Goal: Task Accomplishment & Management: Manage account settings

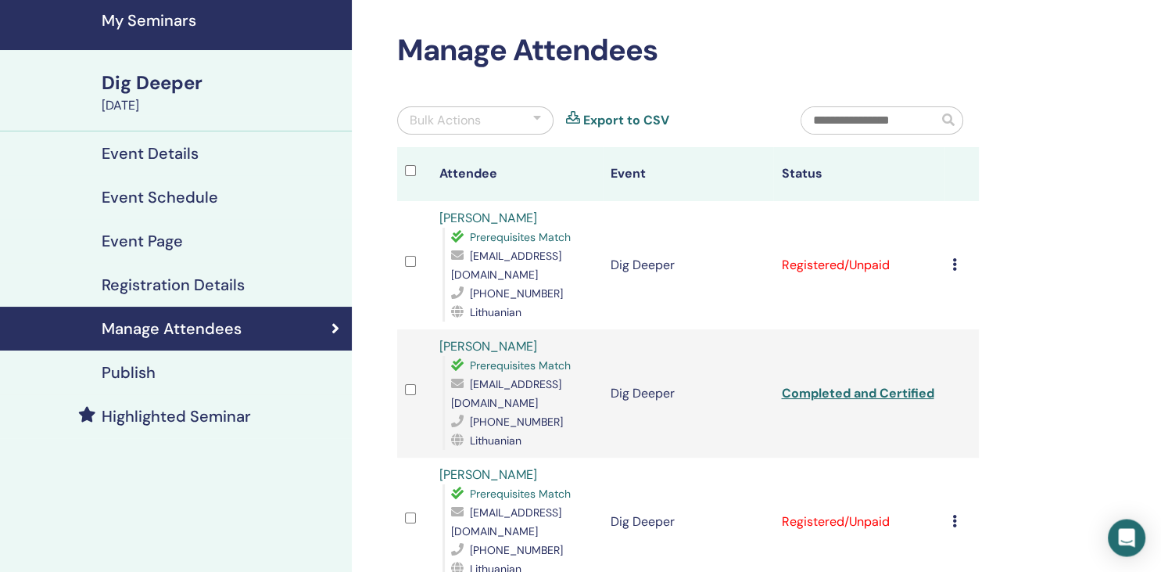
scroll to position [82, 0]
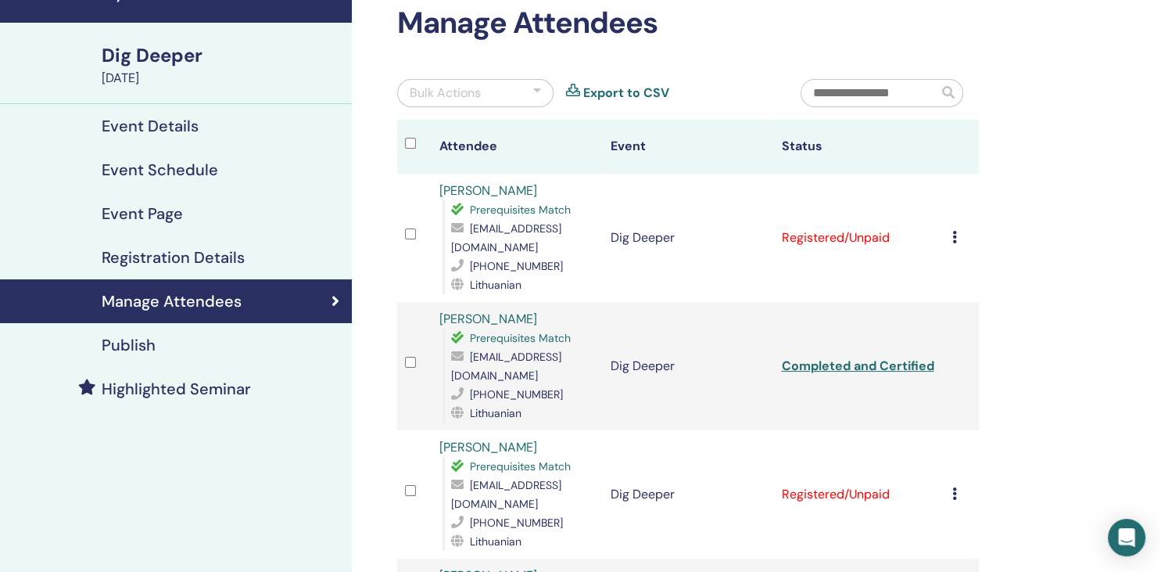
click at [957, 231] on icon at bounding box center [955, 237] width 5 height 13
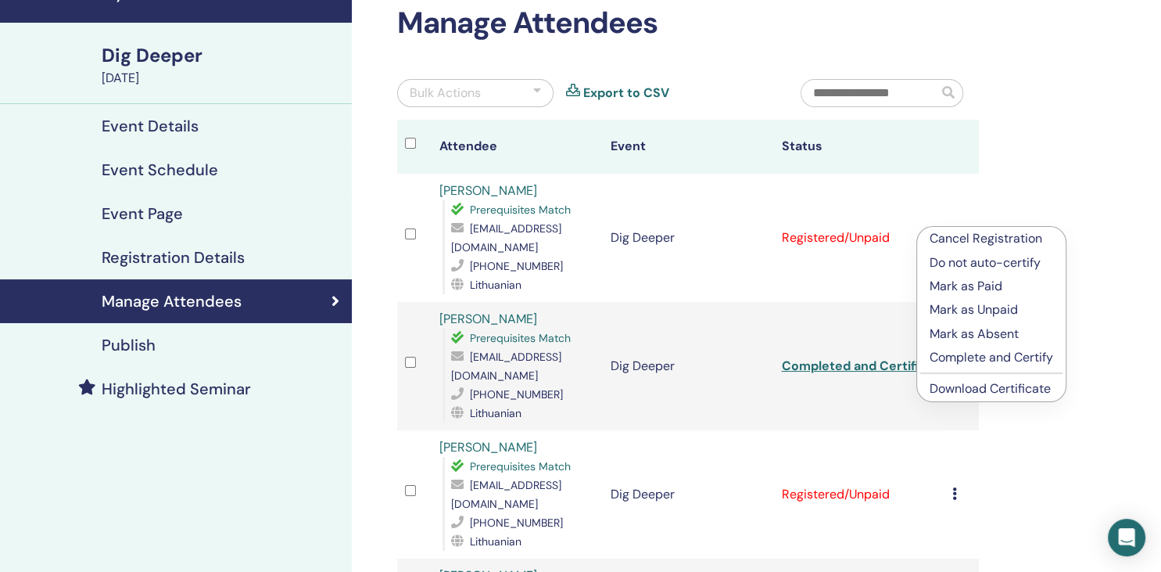
click at [976, 355] on p "Complete and Certify" at bounding box center [992, 357] width 124 height 19
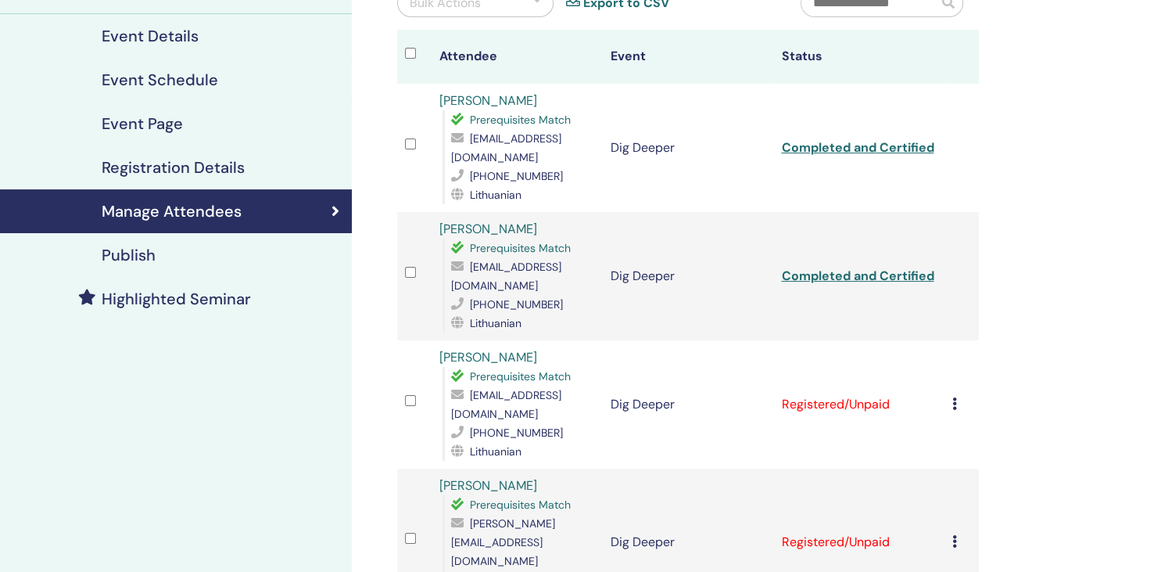
scroll to position [247, 0]
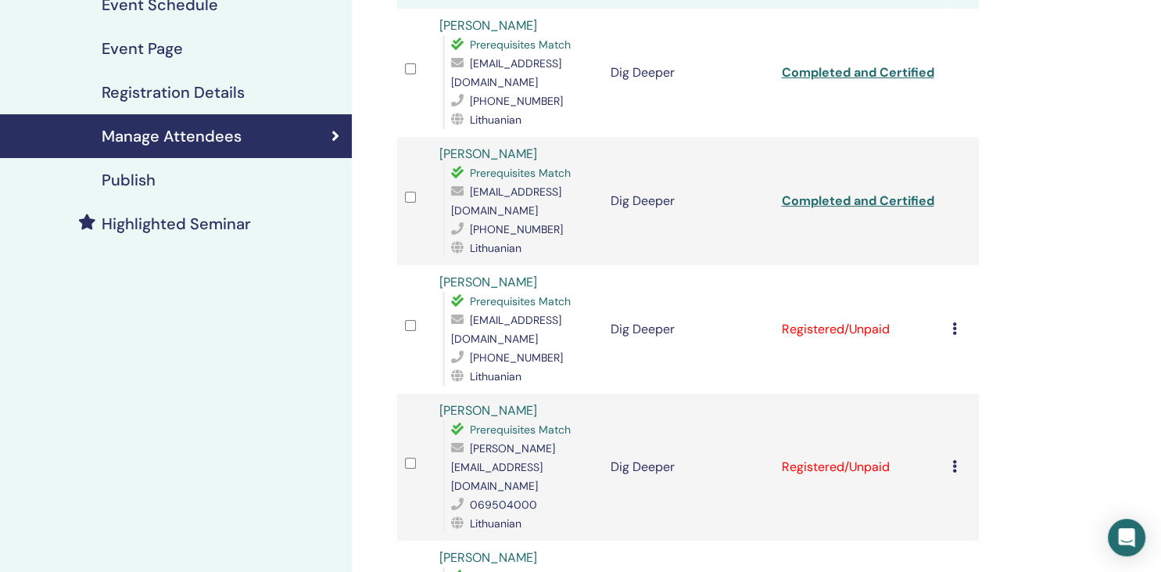
click at [962, 320] on div "Cancel Registration Do not auto-certify Mark as Paid Mark as Unpaid Mark as Abs…" at bounding box center [962, 329] width 19 height 19
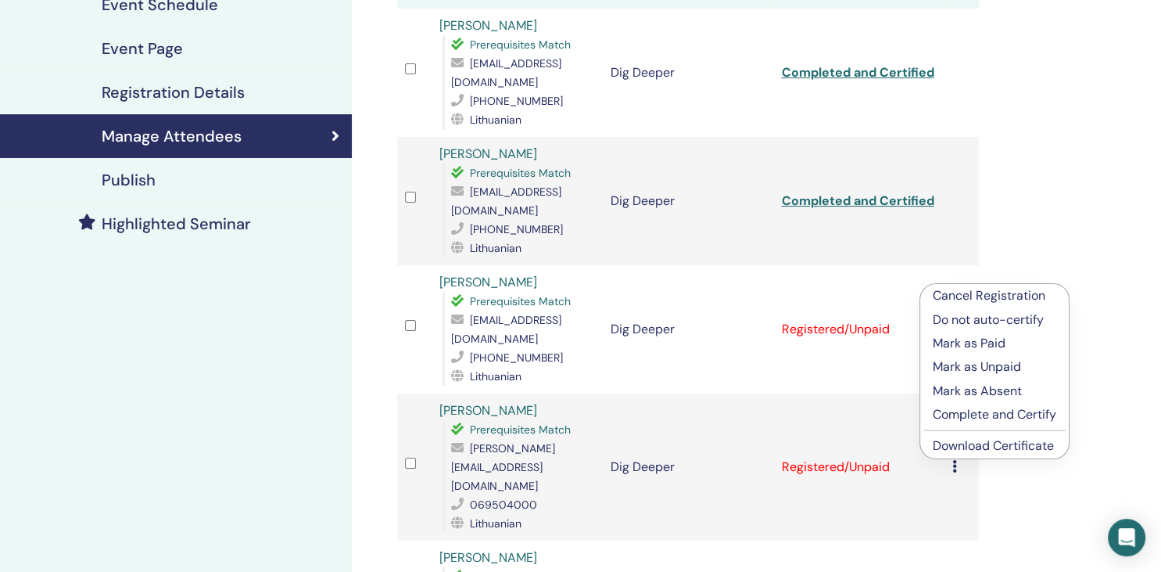
click at [973, 411] on p "Complete and Certify" at bounding box center [995, 414] width 124 height 19
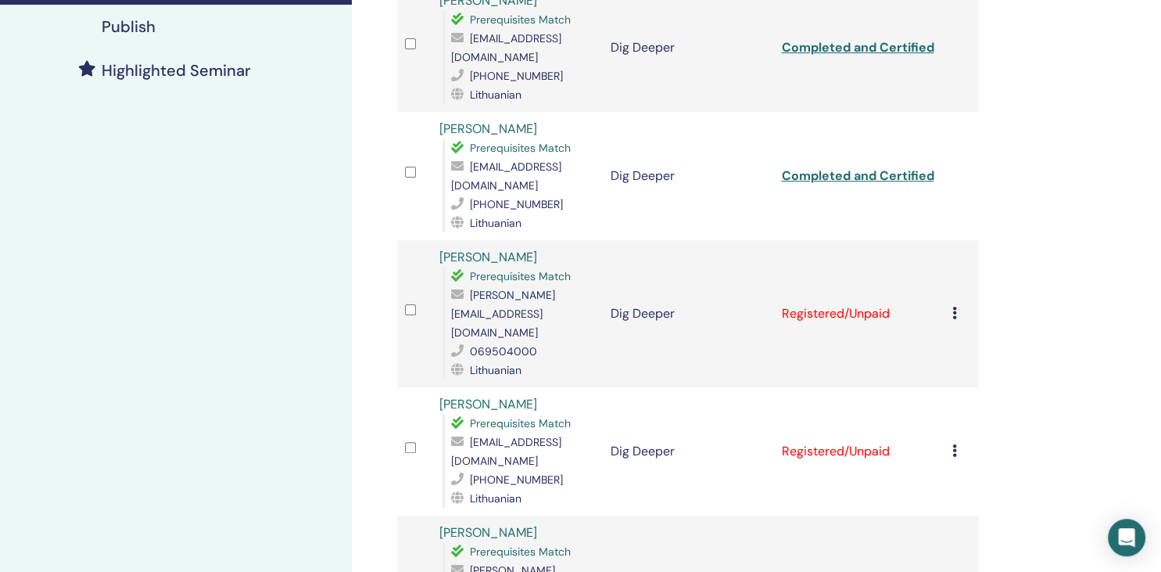
scroll to position [413, 0]
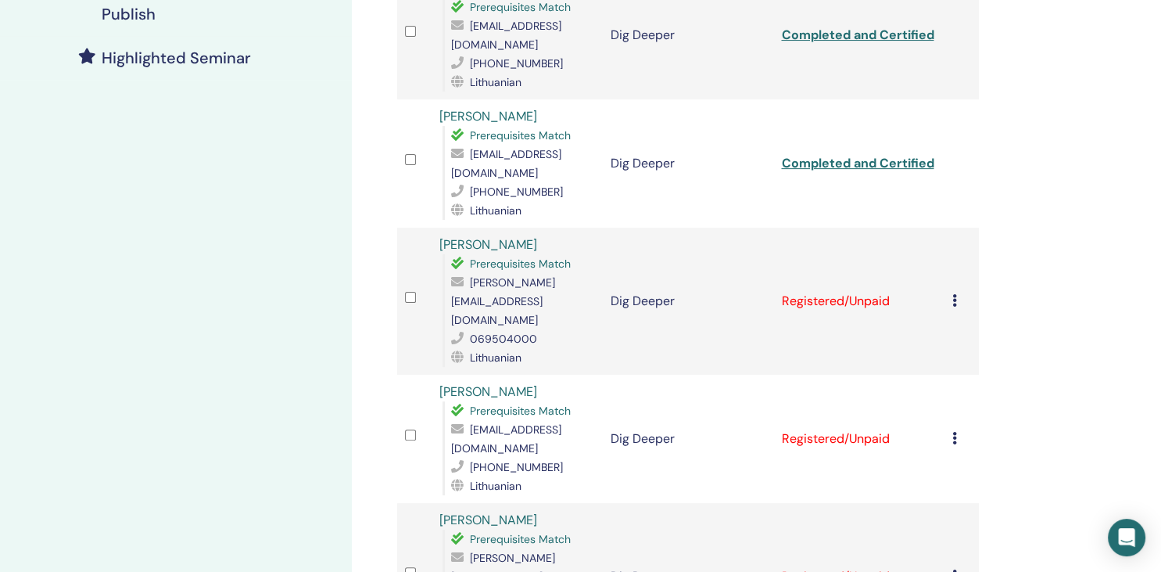
click at [957, 294] on icon at bounding box center [955, 300] width 5 height 13
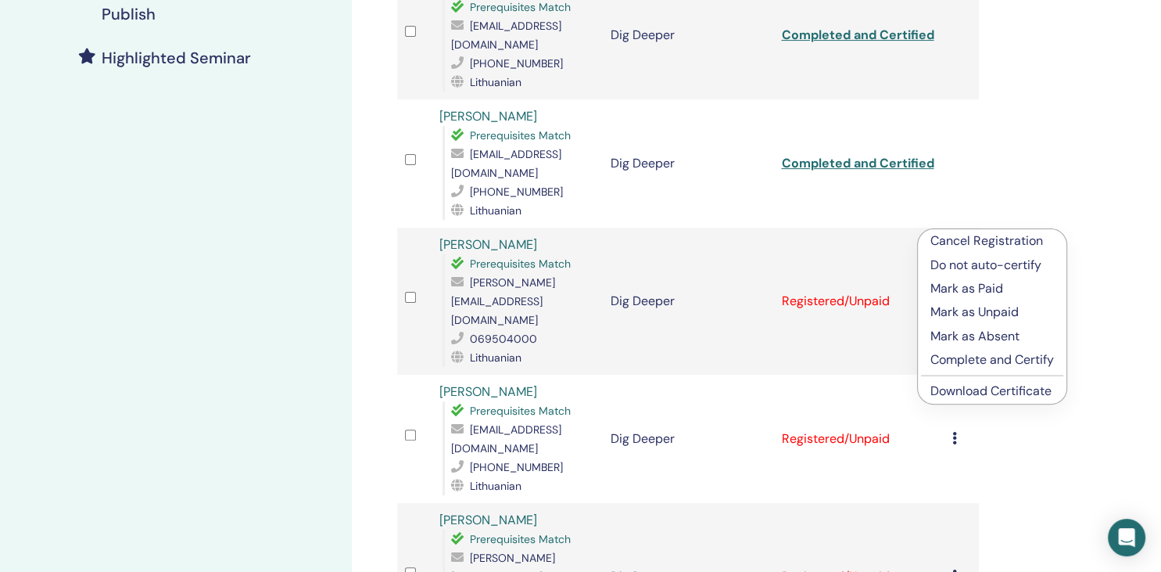
click at [943, 362] on p "Complete and Certify" at bounding box center [993, 359] width 124 height 19
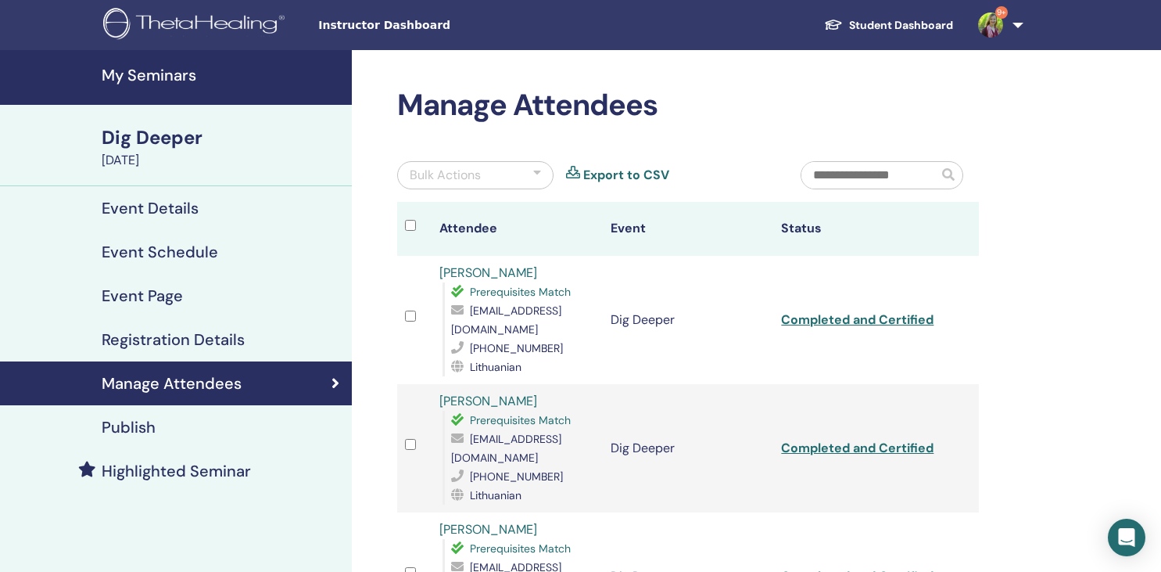
scroll to position [413, 0]
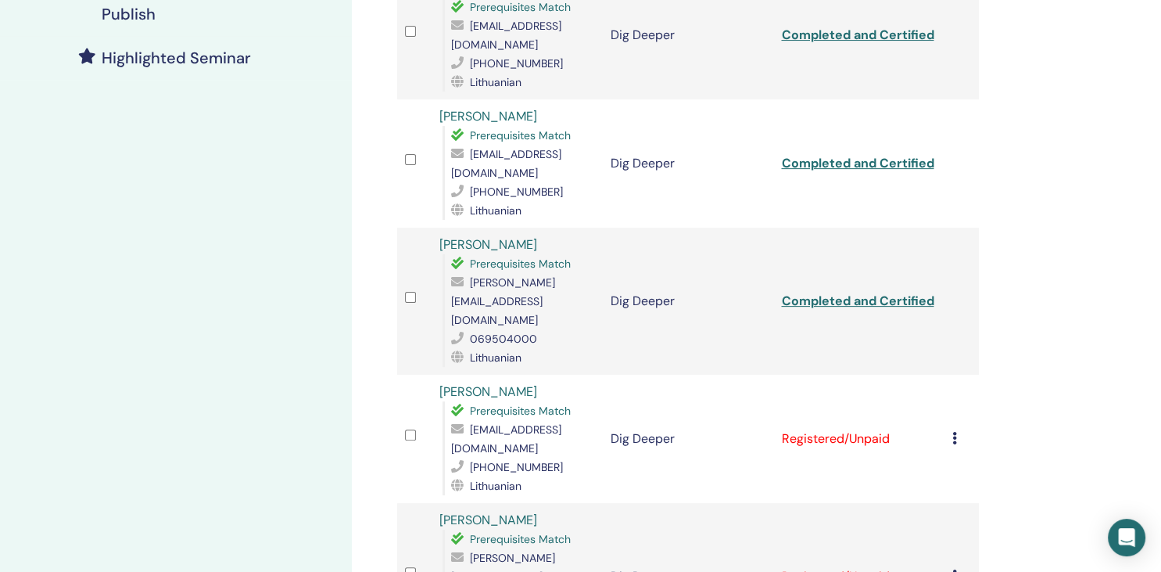
click at [957, 432] on icon at bounding box center [955, 438] width 5 height 13
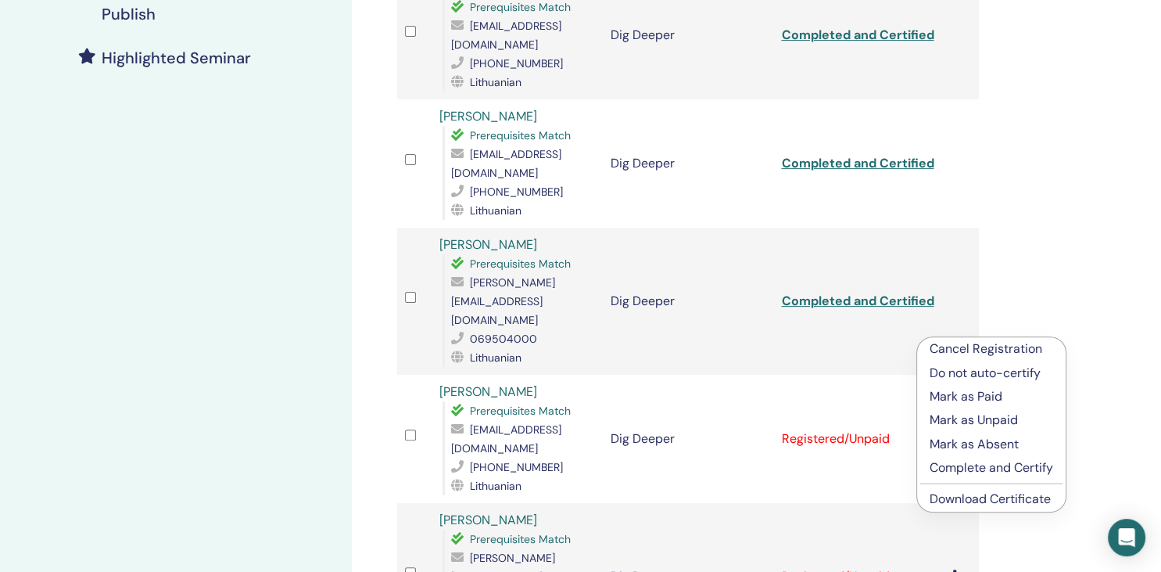
click at [943, 463] on p "Complete and Certify" at bounding box center [992, 467] width 124 height 19
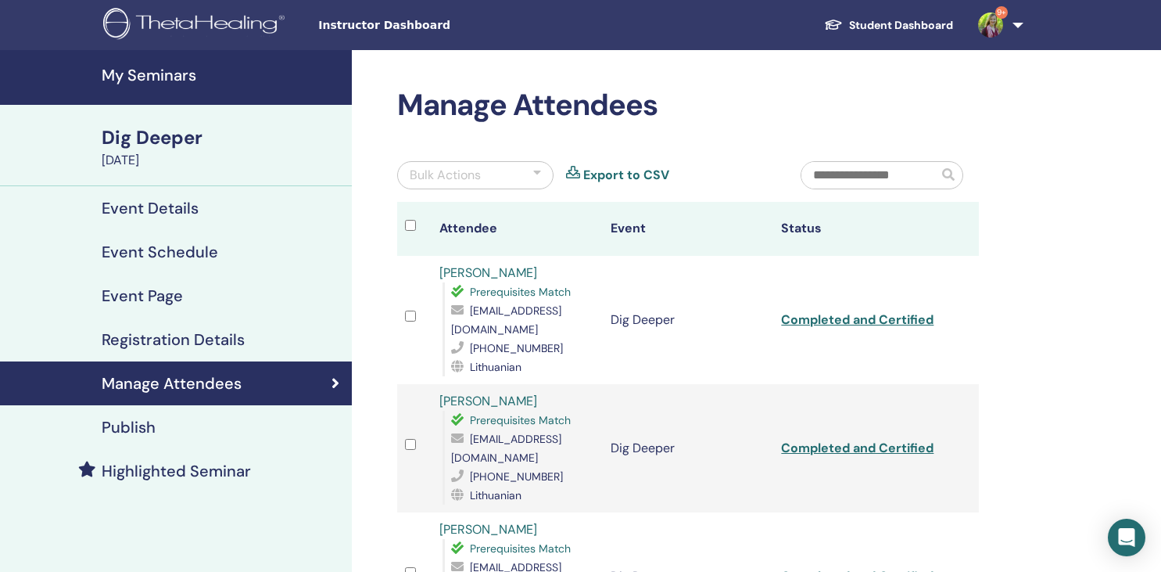
scroll to position [743, 0]
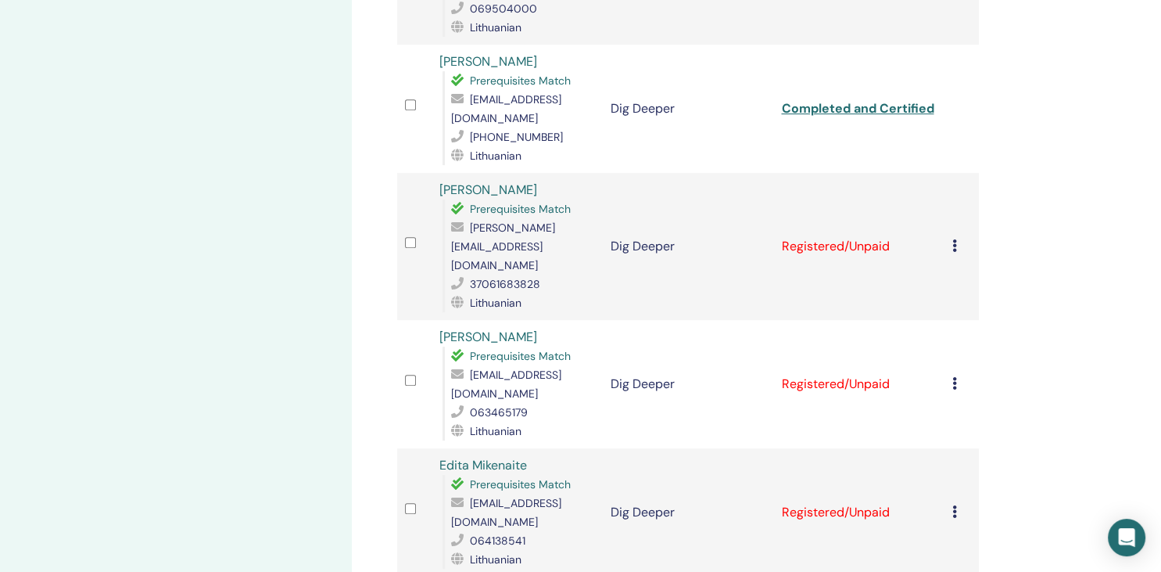
click at [957, 239] on icon at bounding box center [955, 245] width 5 height 13
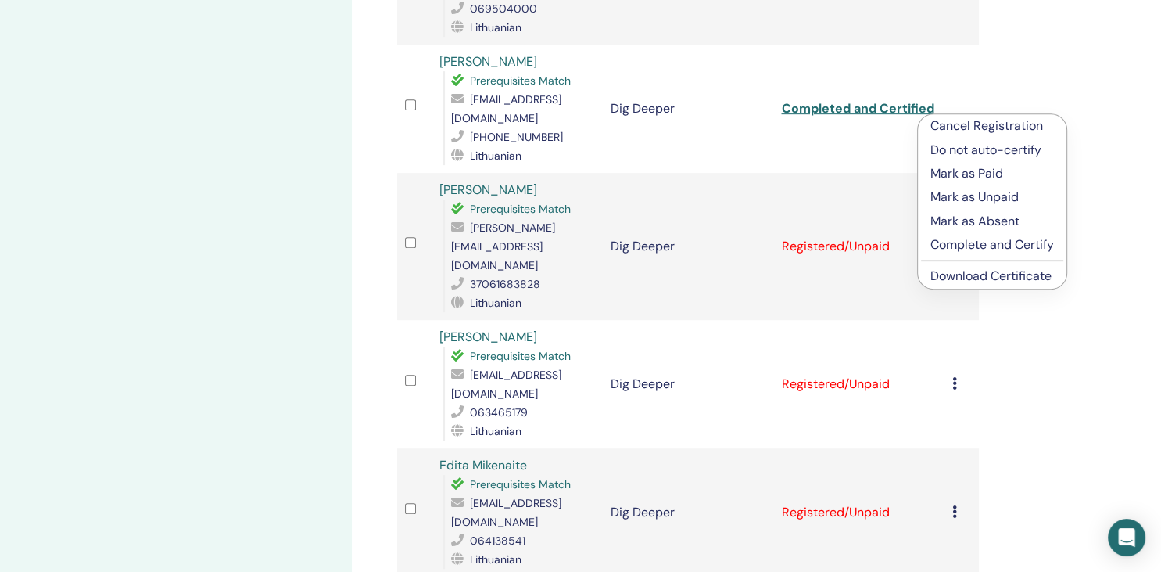
click at [963, 242] on p "Complete and Certify" at bounding box center [993, 244] width 124 height 19
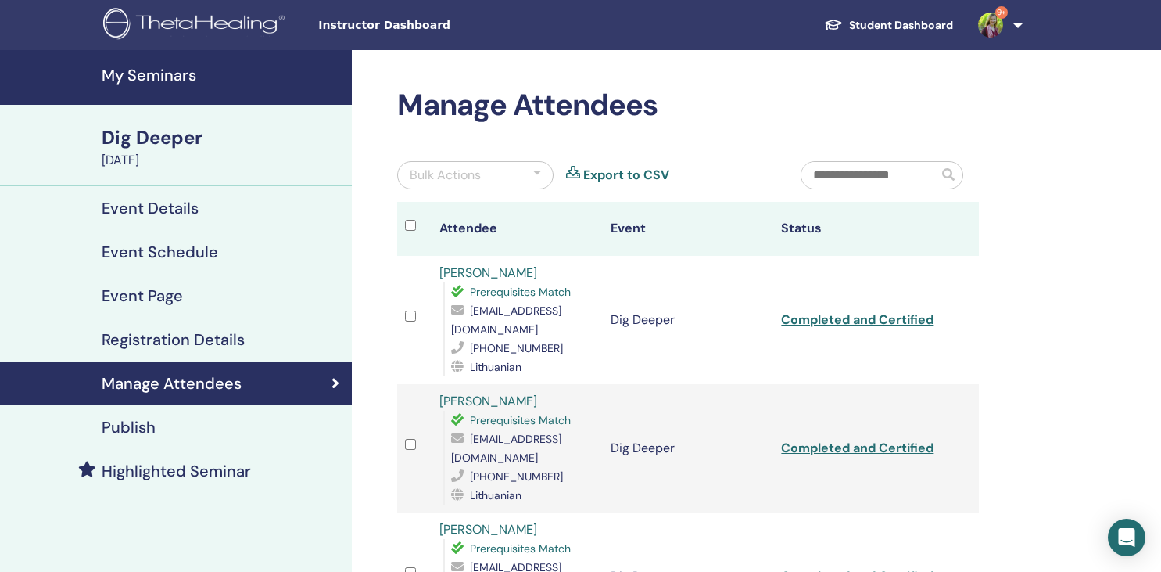
scroll to position [743, 0]
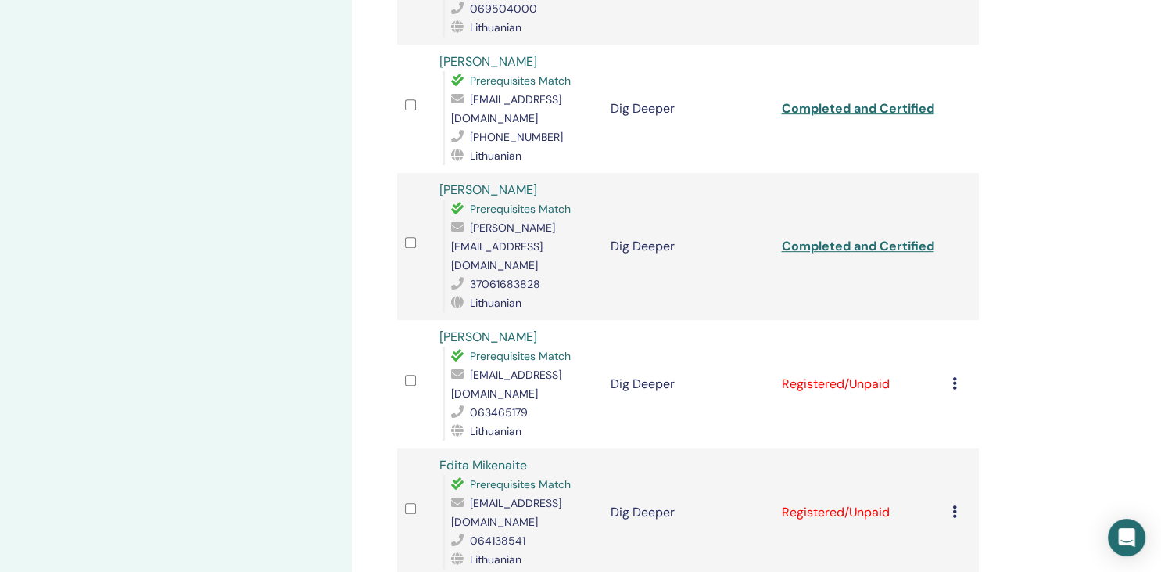
click at [957, 377] on icon at bounding box center [955, 383] width 5 height 13
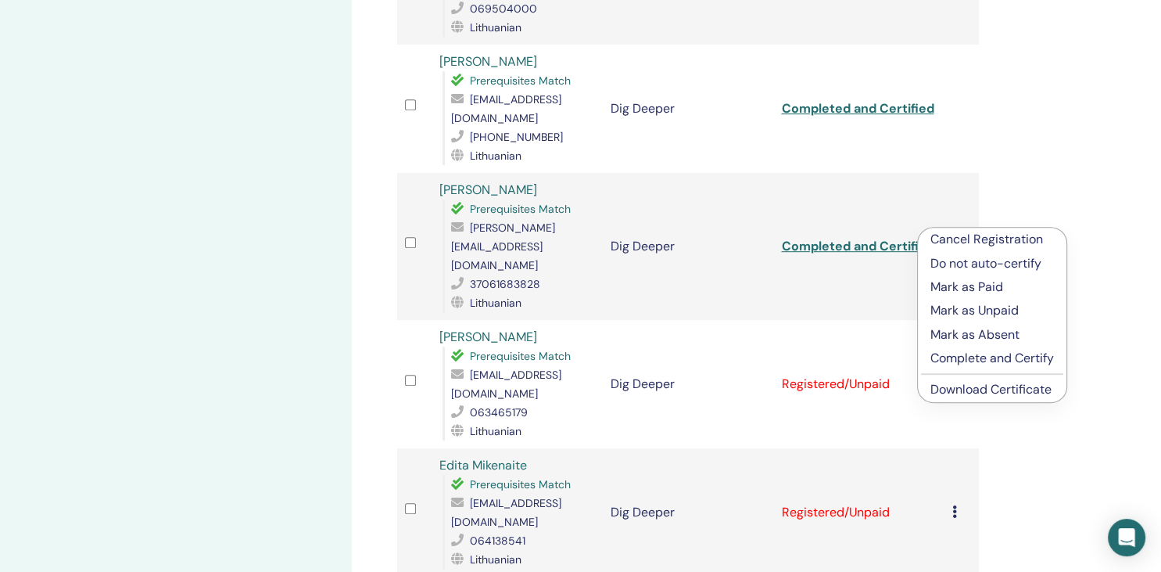
click at [946, 360] on p "Complete and Certify" at bounding box center [993, 358] width 124 height 19
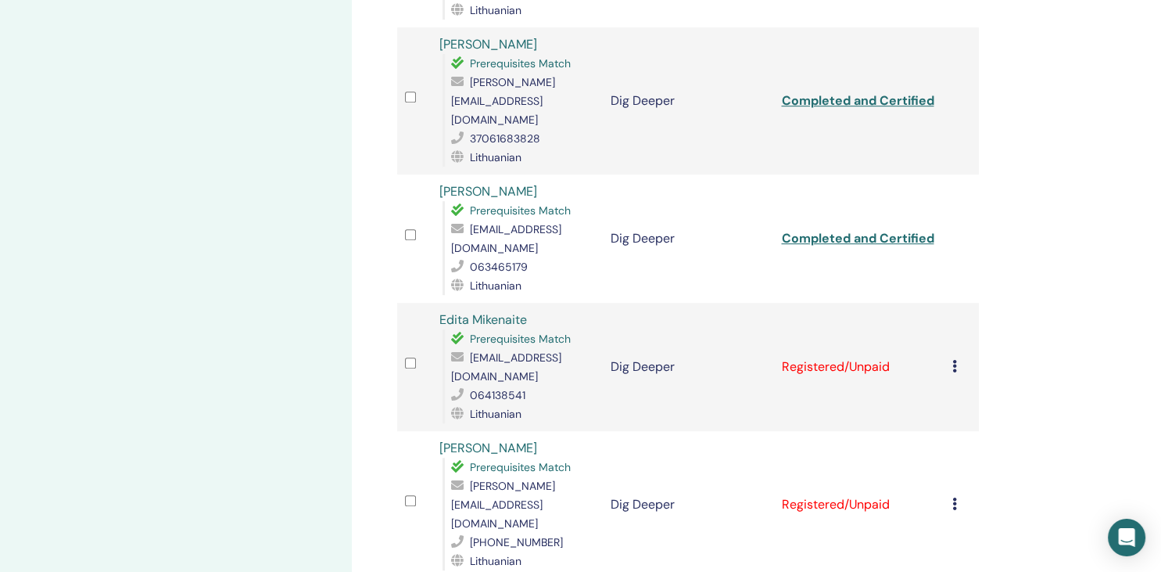
scroll to position [908, 0]
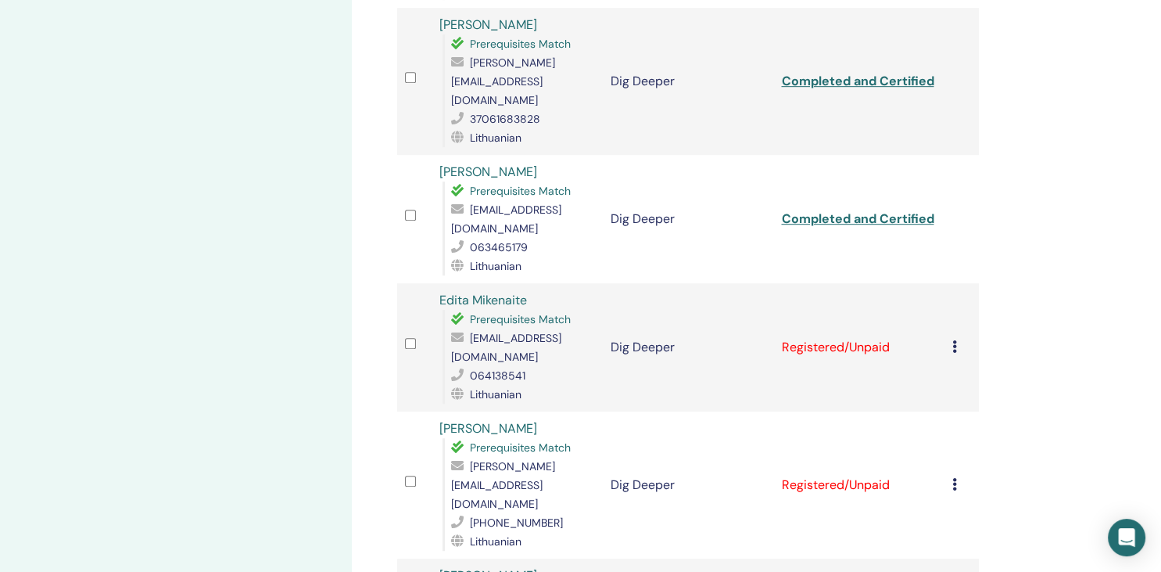
click at [957, 340] on icon at bounding box center [955, 346] width 5 height 13
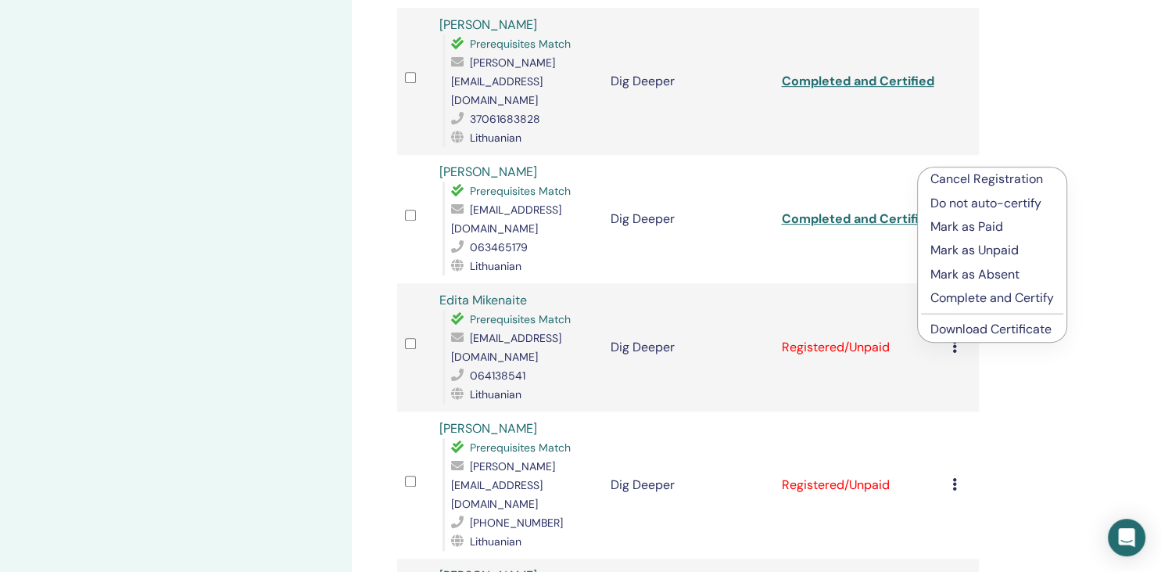
click at [997, 300] on p "Complete and Certify" at bounding box center [993, 298] width 124 height 19
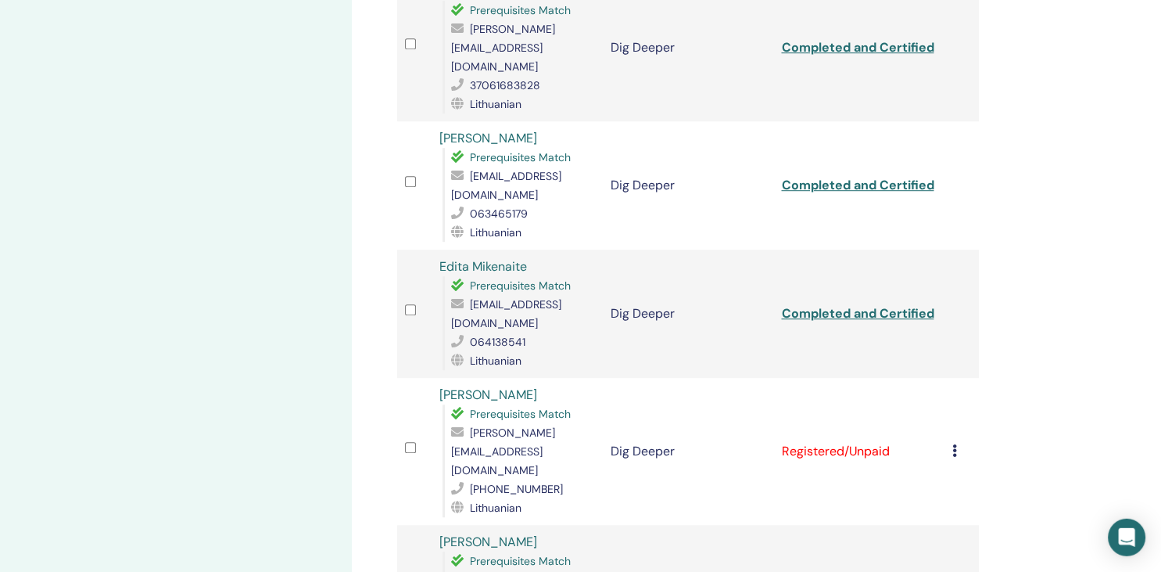
scroll to position [950, 0]
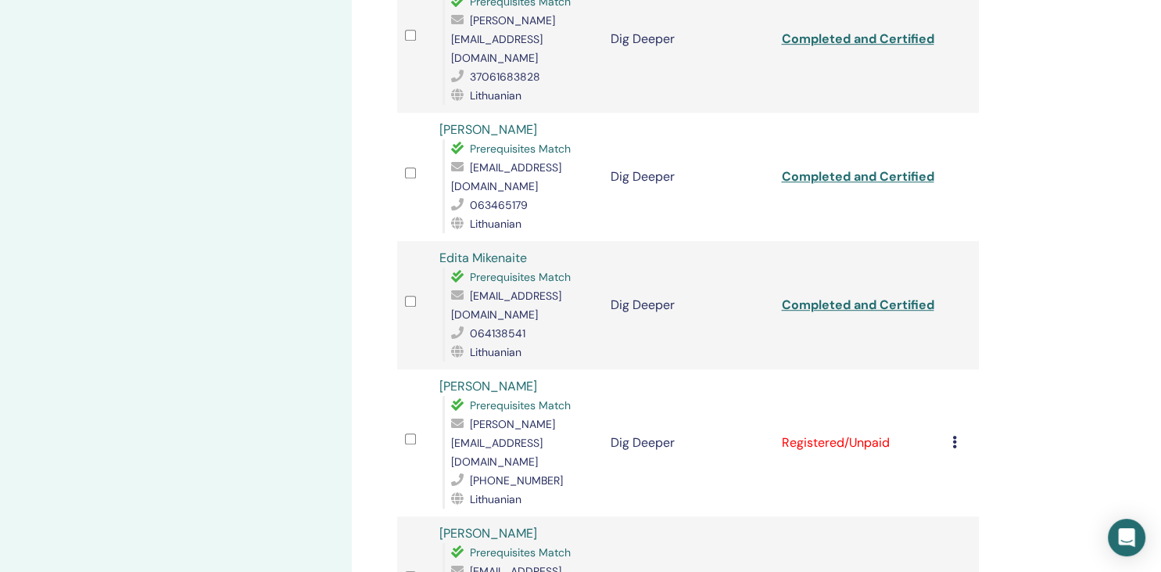
click at [957, 436] on icon at bounding box center [955, 442] width 5 height 13
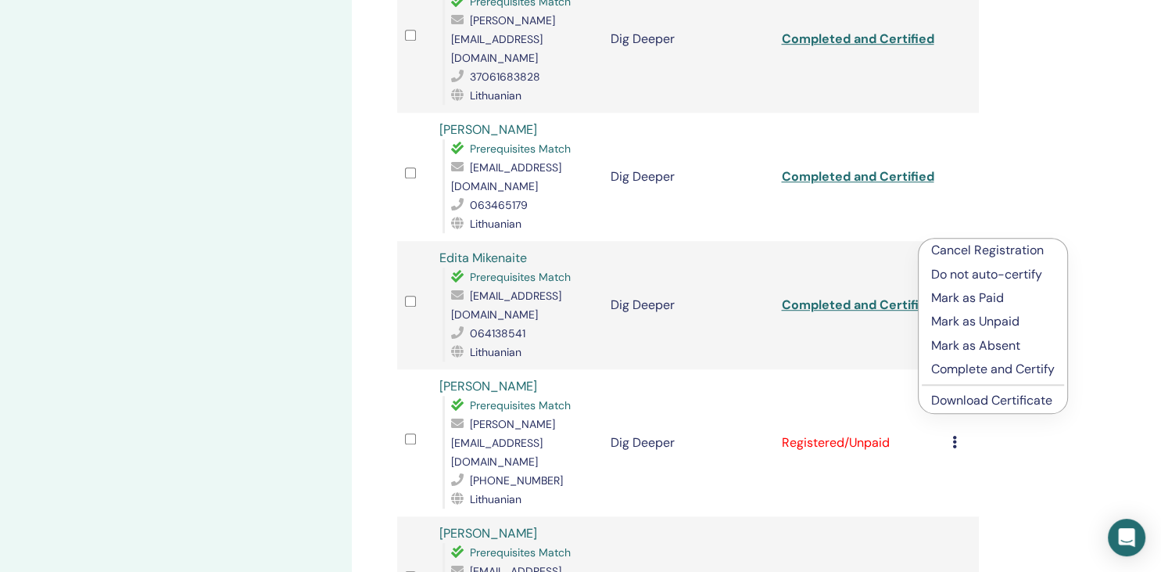
click at [962, 368] on p "Complete and Certify" at bounding box center [993, 369] width 124 height 19
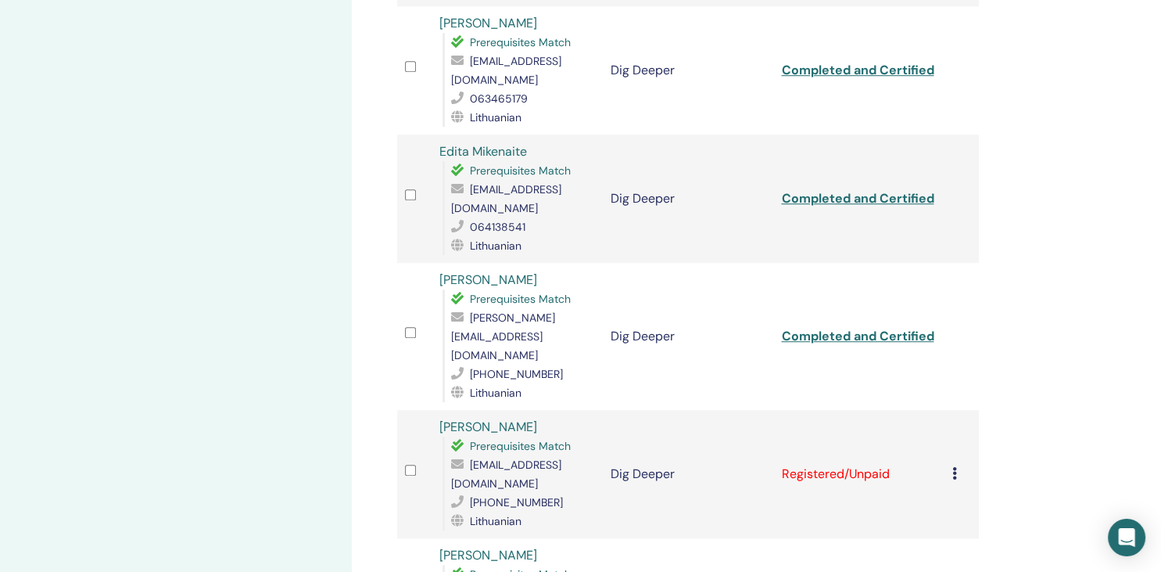
scroll to position [1115, 0]
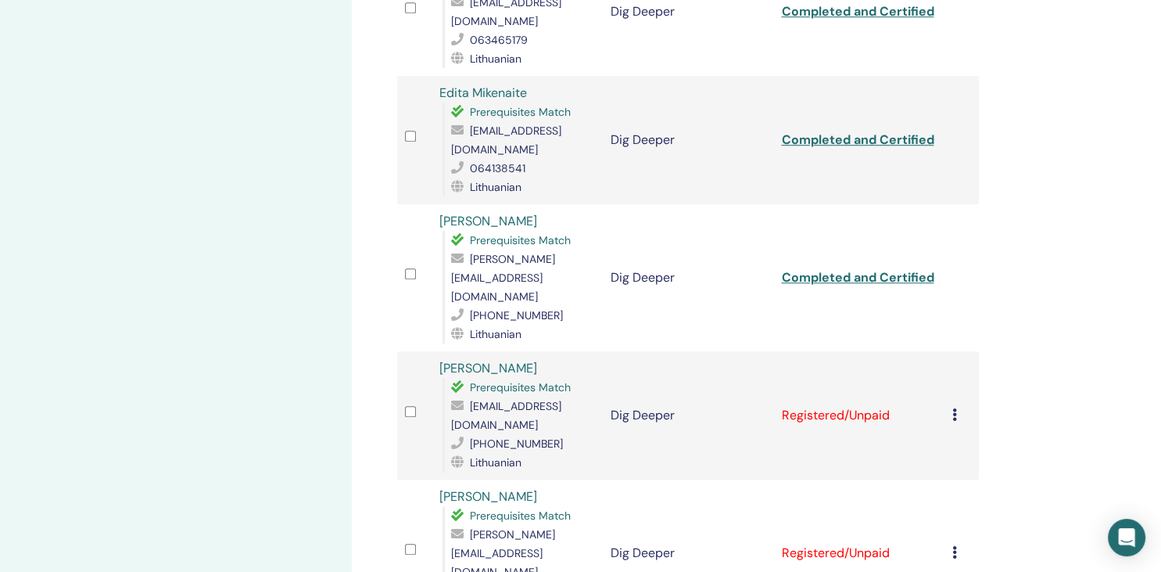
click at [957, 408] on icon at bounding box center [955, 414] width 5 height 13
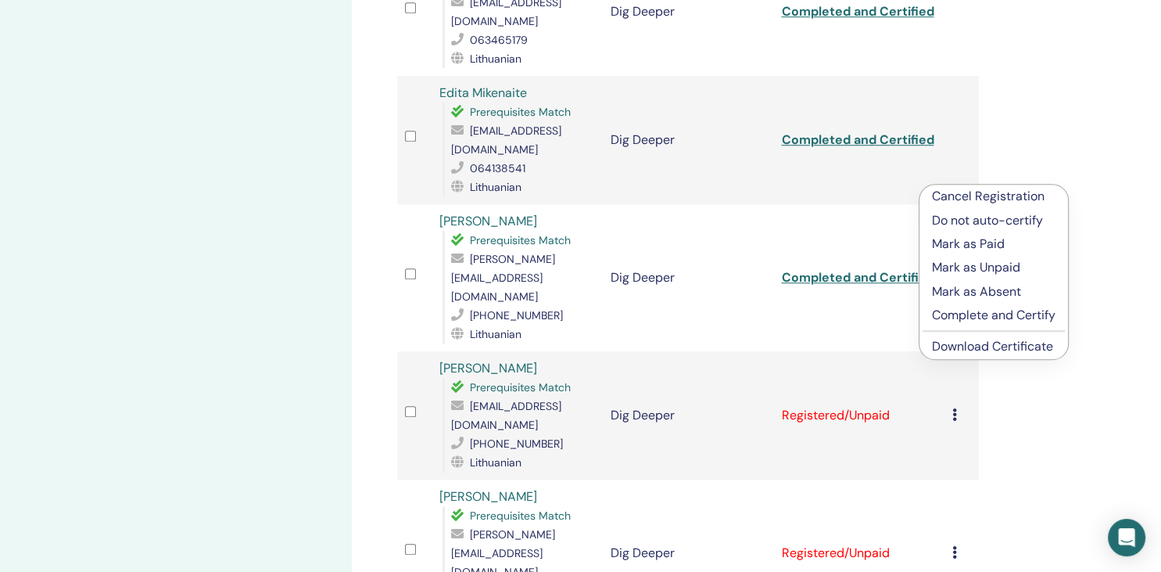
click at [984, 308] on p "Complete and Certify" at bounding box center [994, 315] width 124 height 19
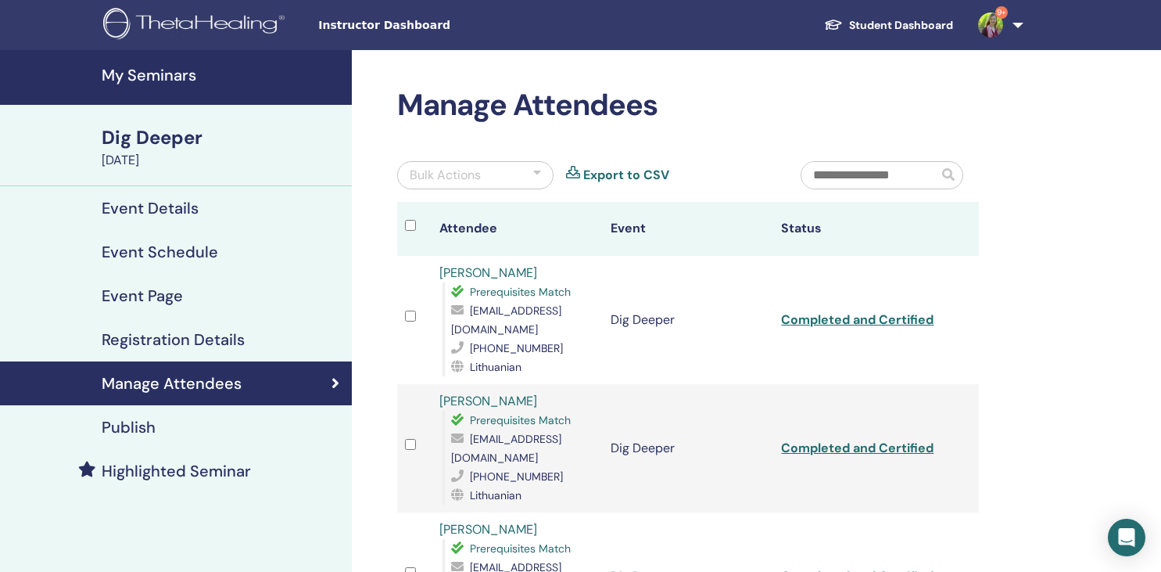
scroll to position [1115, 0]
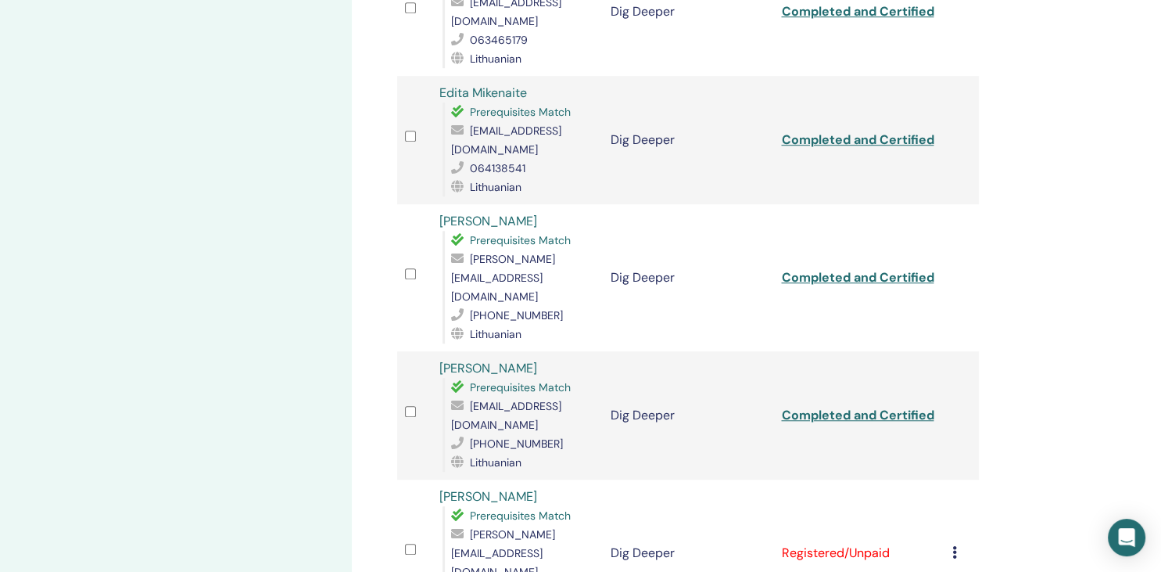
click at [957, 546] on icon at bounding box center [955, 552] width 5 height 13
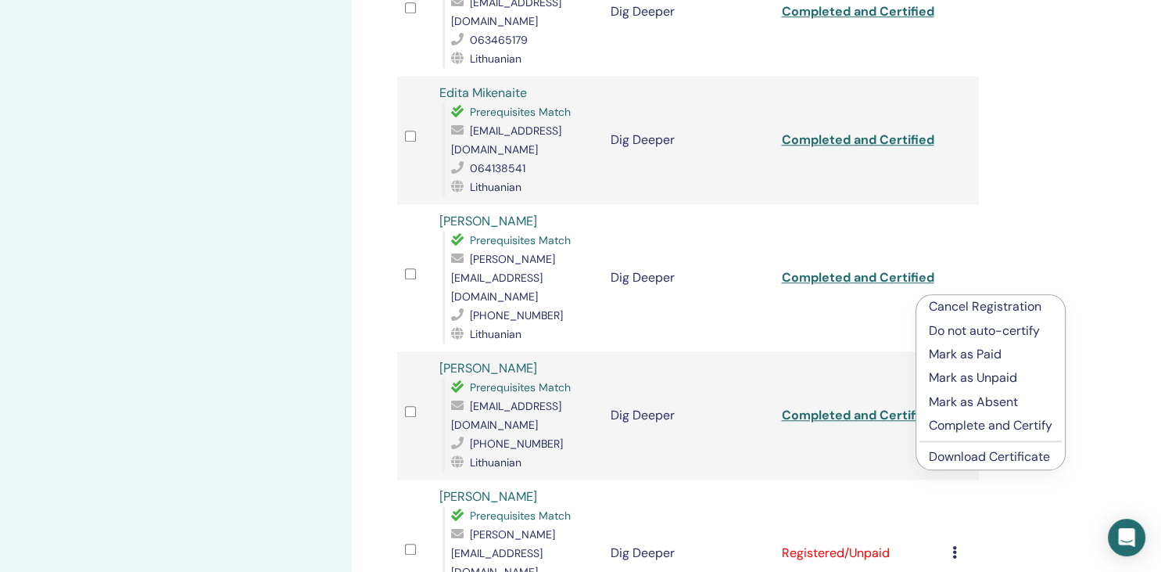
click at [943, 429] on p "Complete and Certify" at bounding box center [991, 425] width 124 height 19
